Goal: Task Accomplishment & Management: Manage account settings

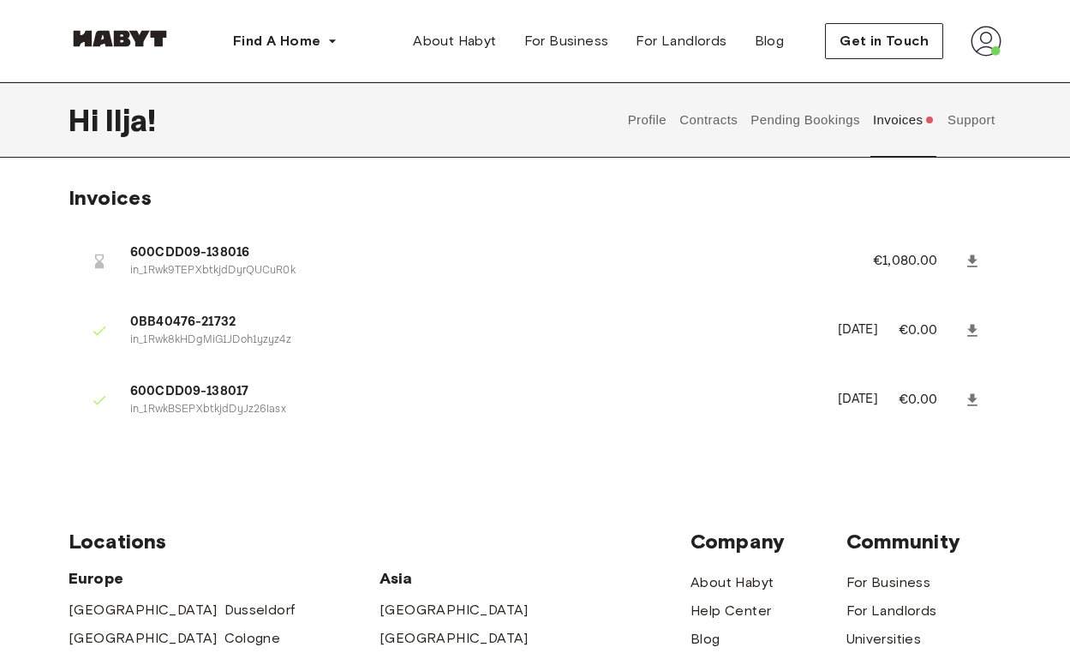
click at [170, 238] on li "600CDD09-138016 in_1Rwk9TEPXbtkjdDyrQUCuR0k €1,080.00" at bounding box center [535, 260] width 933 height 59
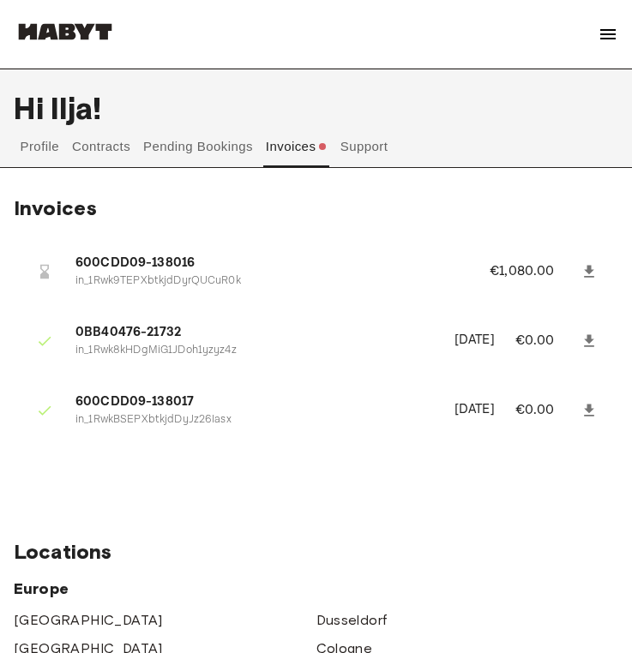
click at [198, 159] on button "Pending Bookings" at bounding box center [198, 146] width 114 height 41
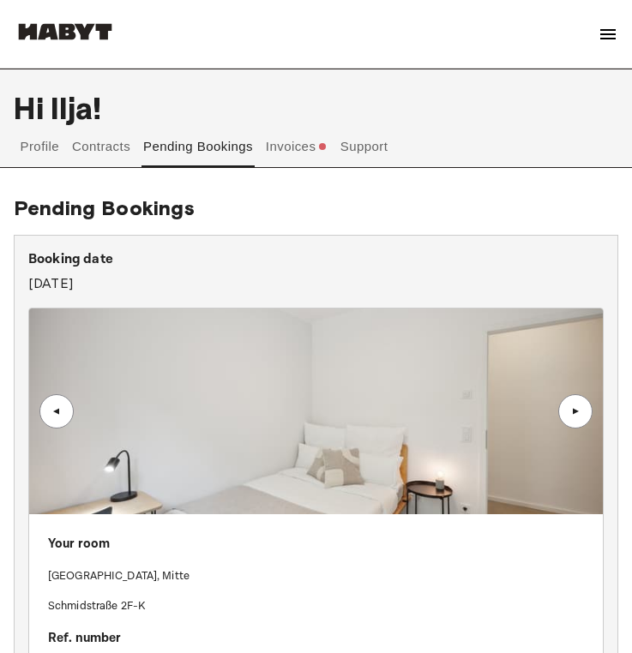
click at [104, 148] on button "Contracts" at bounding box center [101, 146] width 63 height 41
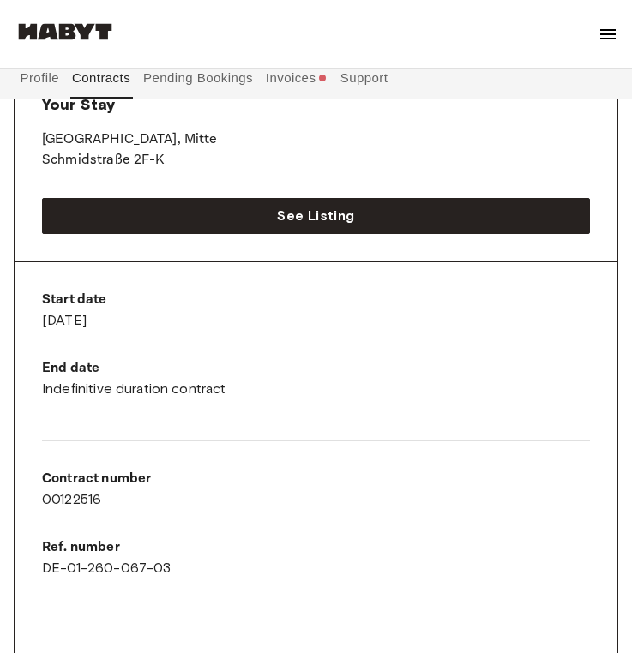
scroll to position [437, 0]
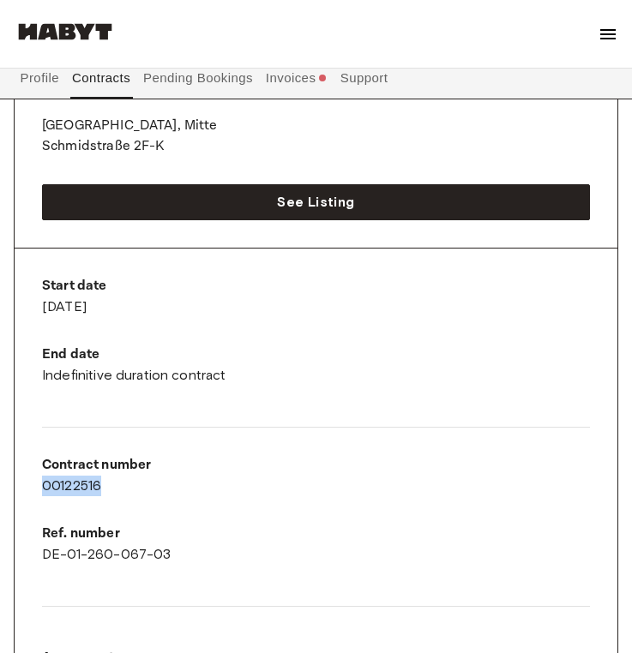
drag, startPoint x: 43, startPoint y: 485, endPoint x: 110, endPoint y: 486, distance: 66.9
click at [110, 486] on div "Contract number 00122516" at bounding box center [316, 475] width 548 height 41
copy div "00122516"
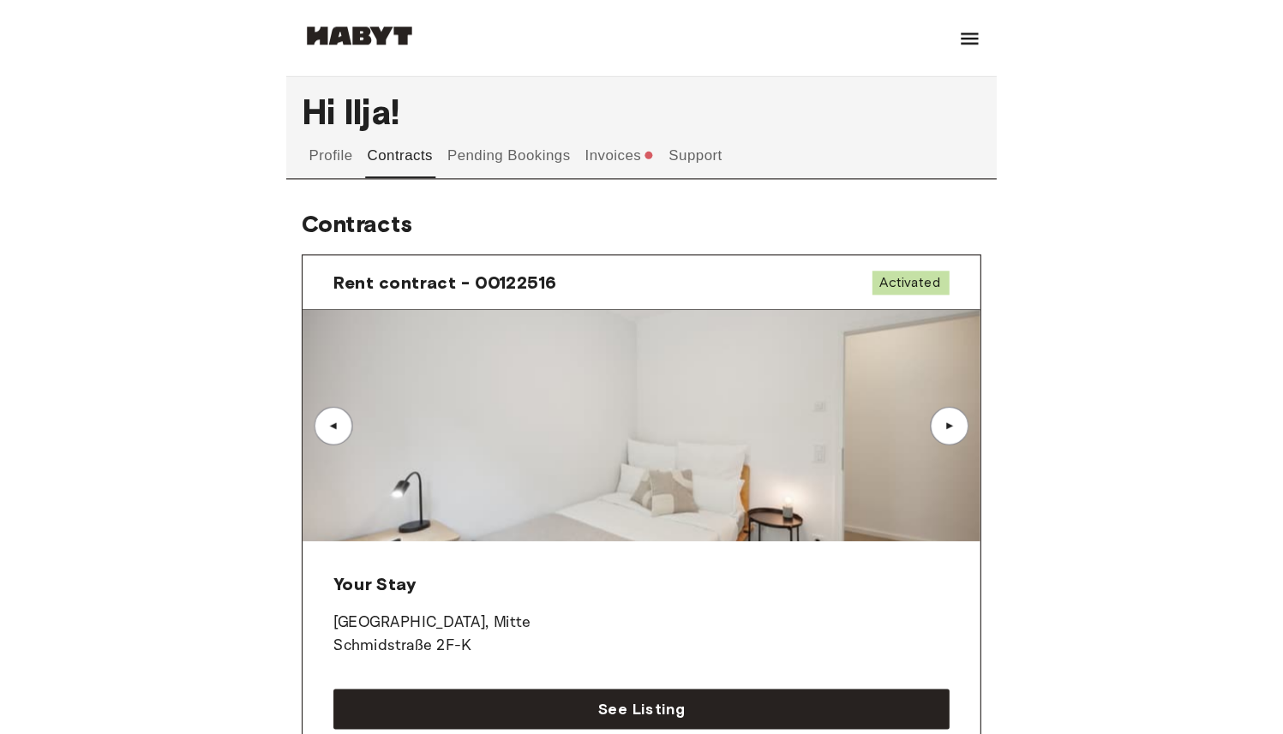
scroll to position [0, 0]
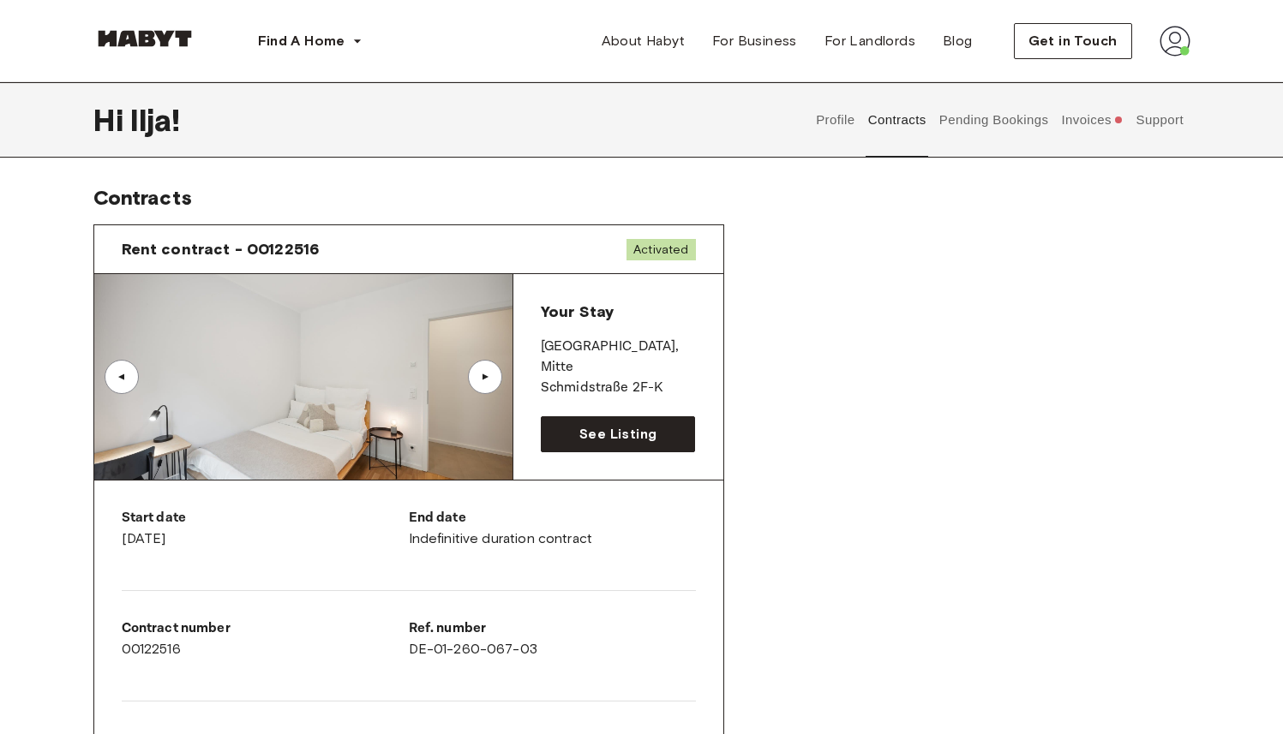
click at [751, 429] on div "Rent contract - 00122516 Activated ▲ ▲ Your Stay BERLIN , Mitte Schmidstraße 2F…" at bounding box center [641, 635] width 1097 height 849
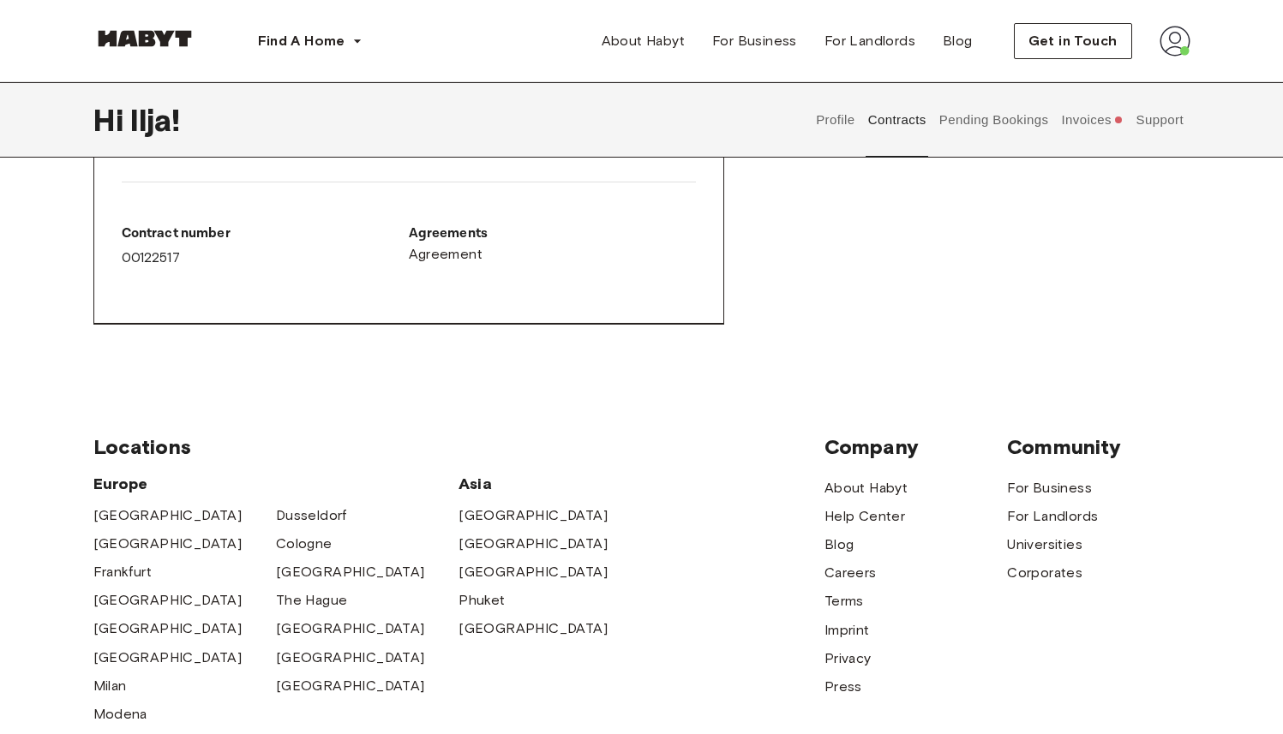
click at [1070, 124] on button "Invoices" at bounding box center [1092, 119] width 66 height 75
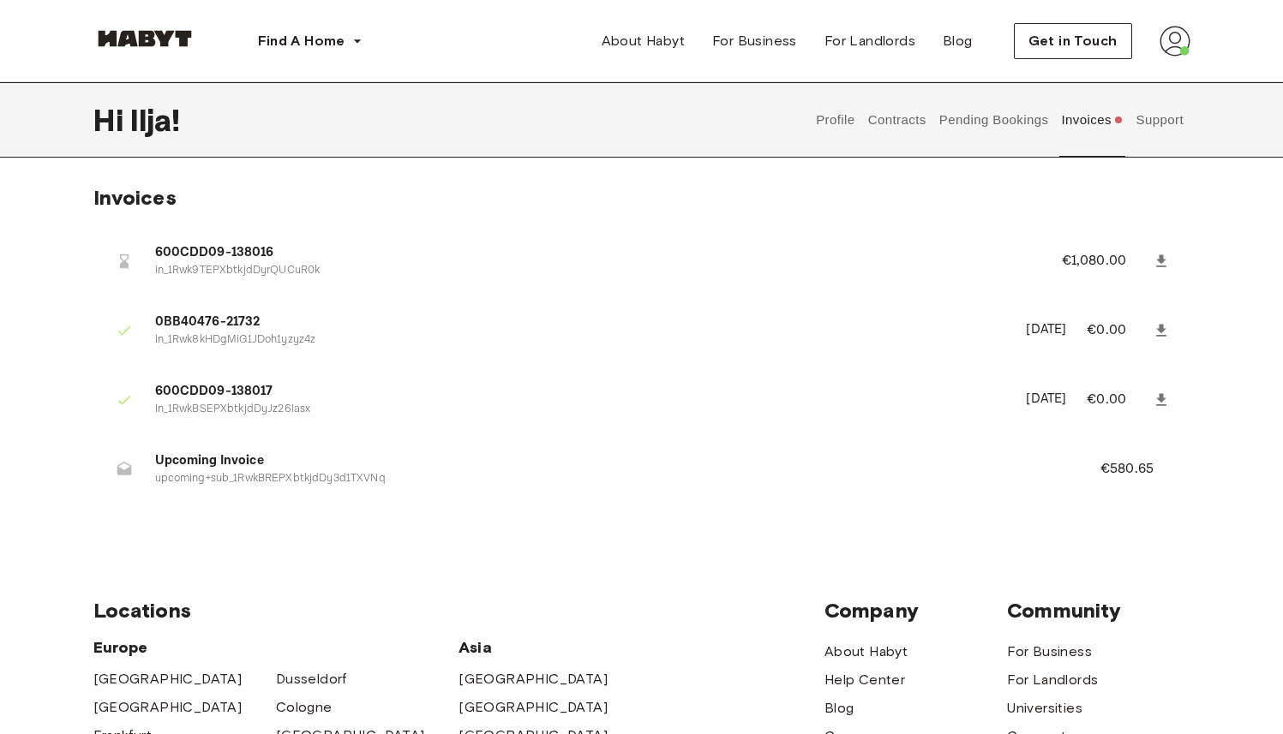
click at [1070, 258] on icon at bounding box center [1161, 261] width 17 height 17
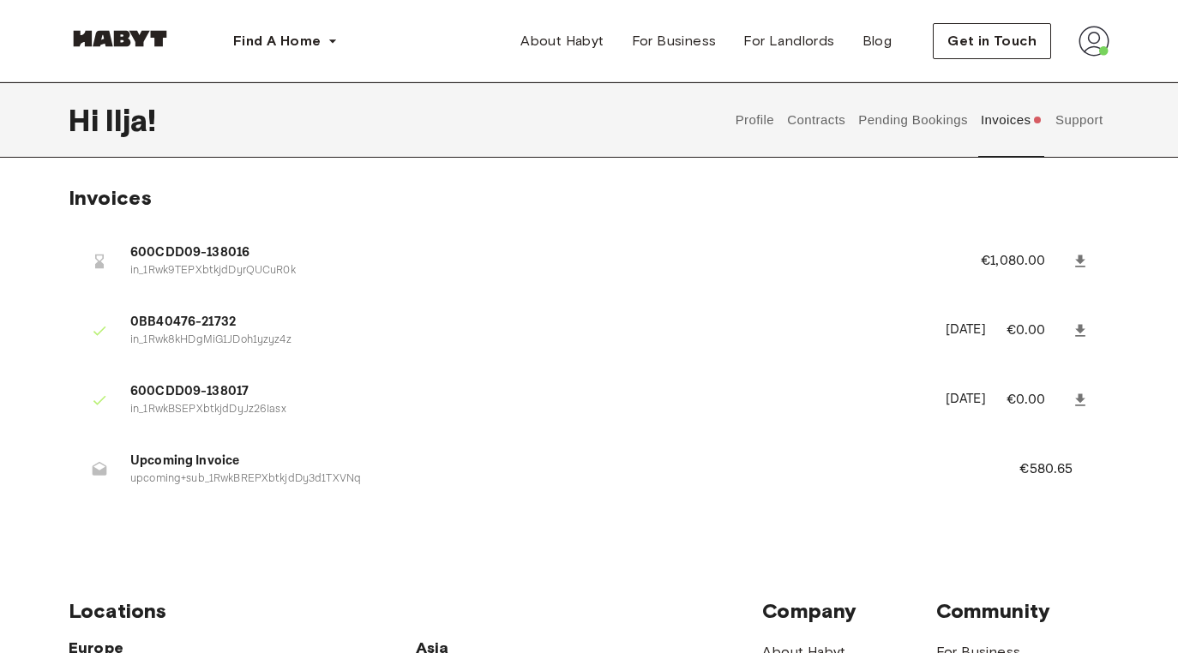
click at [105, 261] on icon at bounding box center [99, 261] width 17 height 17
click at [631, 48] on img at bounding box center [1093, 41] width 31 height 31
click at [631, 246] on span "600CDD09-138016" at bounding box center [534, 253] width 809 height 20
